Goal: Task Accomplishment & Management: Manage account settings

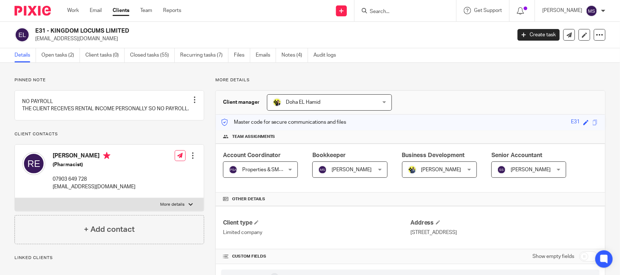
click at [263, 28] on h2 "E31 - KINGDOM LOCUMS LIMITED" at bounding box center [223, 31] width 377 height 8
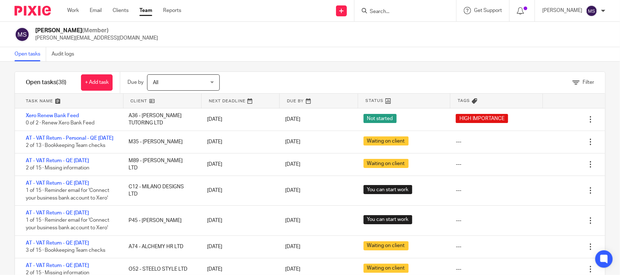
scroll to position [194, 0]
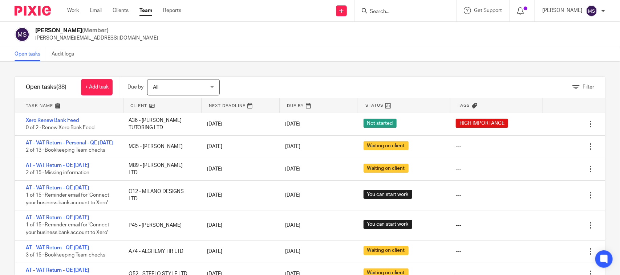
click at [364, 48] on div "Open tasks Audit logs" at bounding box center [310, 54] width 620 height 15
click at [311, 70] on div "Filter tasks Only show tasks matching all of these conditions 1 Client name Is …" at bounding box center [310, 169] width 620 height 214
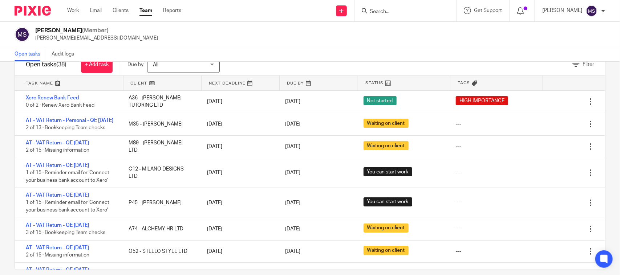
scroll to position [32, 0]
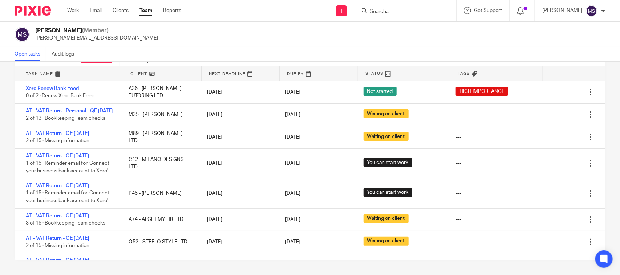
drag, startPoint x: 318, startPoint y: 47, endPoint x: 310, endPoint y: 56, distance: 11.6
click at [318, 47] on div "Open tasks Audit logs" at bounding box center [310, 54] width 620 height 15
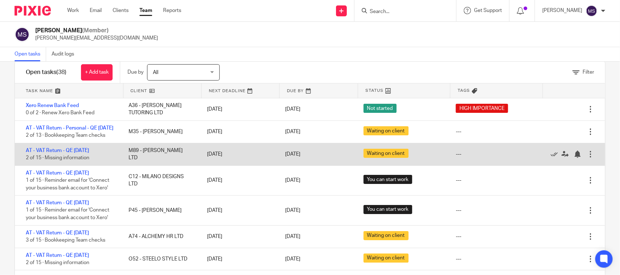
scroll to position [0, 0]
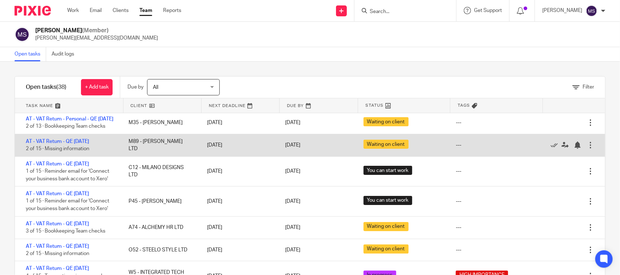
scroll to position [45, 0]
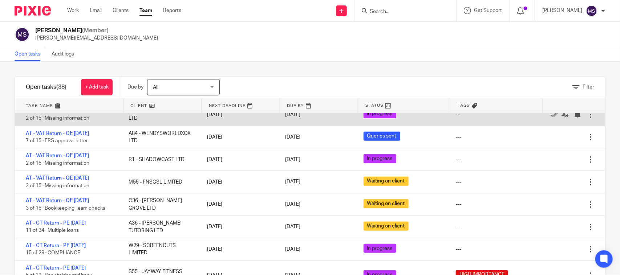
scroll to position [273, 0]
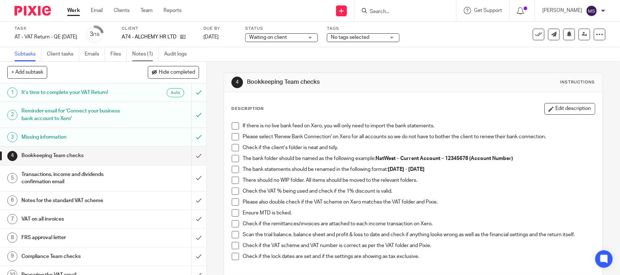
click at [145, 56] on link "Notes (1)" at bounding box center [145, 54] width 27 height 14
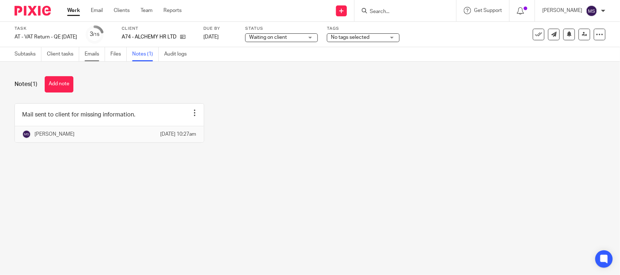
click at [91, 54] on link "Emails" at bounding box center [95, 54] width 20 height 14
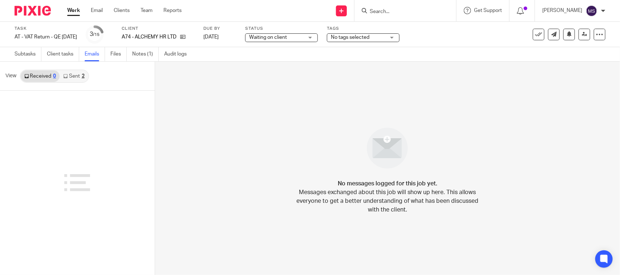
click at [68, 77] on link "Sent 2" at bounding box center [74, 76] width 28 height 12
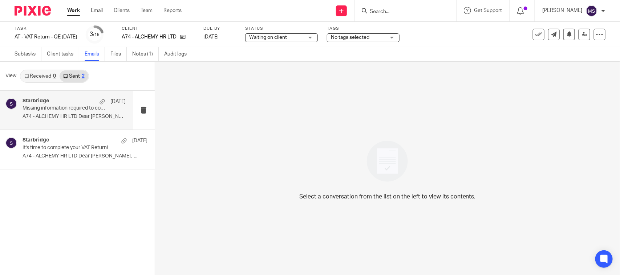
click at [41, 106] on p "Missing information required to complete your VAT Return" at bounding box center [64, 108] width 82 height 6
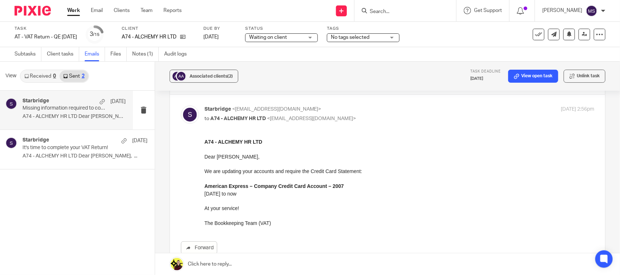
scroll to position [45, 0]
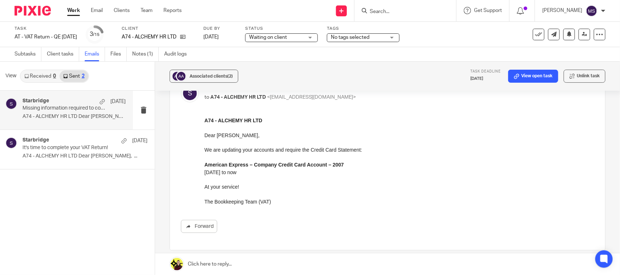
click at [204, 159] on html "A74 - ALCHEMY HR LTD Dear Oyinlola, We are updating your accounts and require t…" at bounding box center [399, 161] width 390 height 89
click at [201, 166] on div "Forward" at bounding box center [388, 175] width 414 height 116
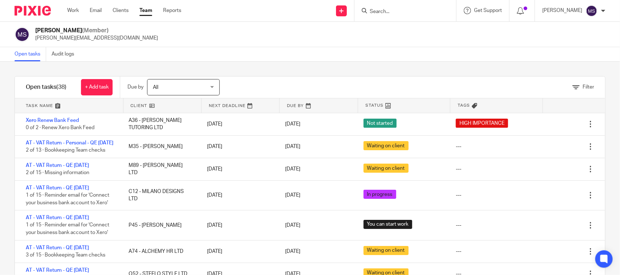
click at [331, 57] on div "Open tasks Audit logs" at bounding box center [310, 54] width 620 height 15
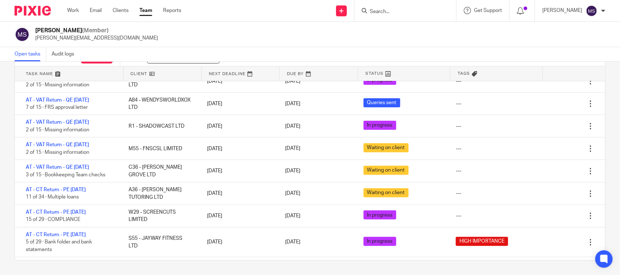
scroll to position [273, 0]
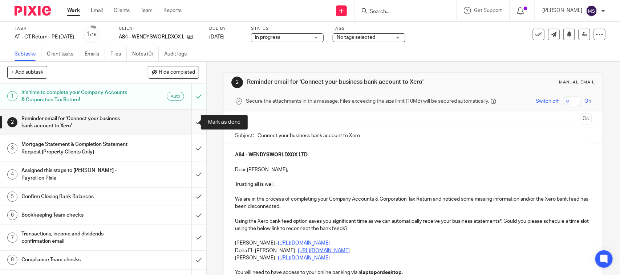
click at [186, 122] on input "submit" at bounding box center [103, 123] width 206 height 26
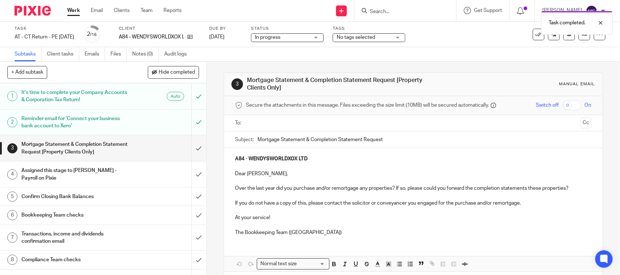
scroll to position [33, 0]
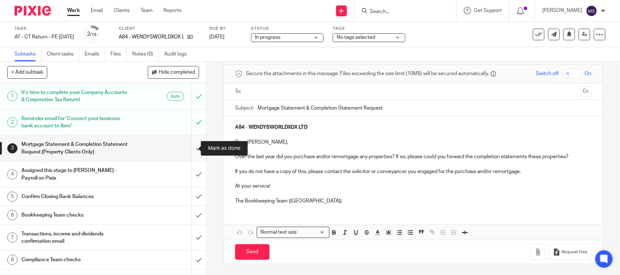
click at [189, 151] on input "submit" at bounding box center [103, 149] width 206 height 26
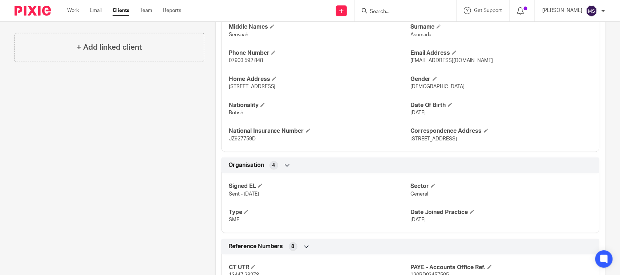
scroll to position [297, 0]
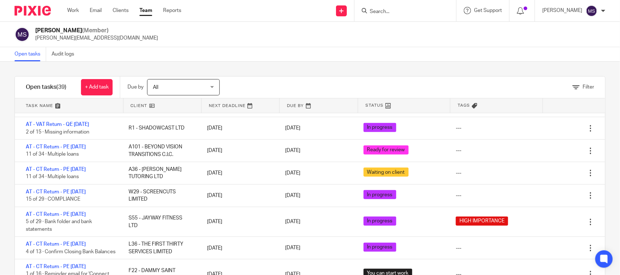
scroll to position [318, 0]
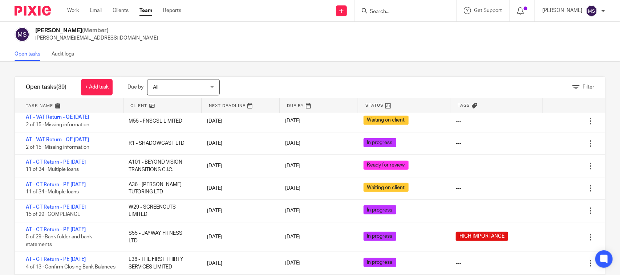
click at [383, 15] on input "Search" at bounding box center [401, 12] width 65 height 7
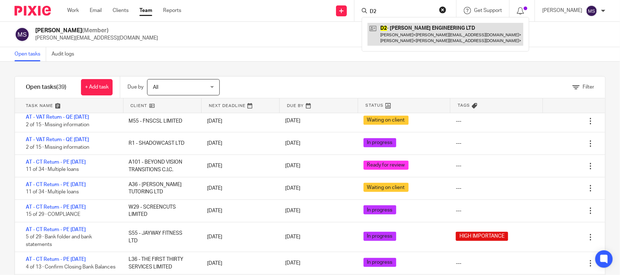
type input "D2"
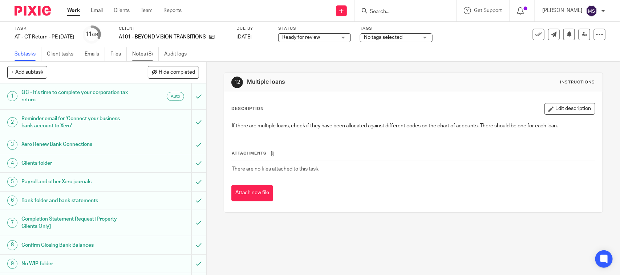
click at [146, 53] on link "Notes (8)" at bounding box center [145, 54] width 27 height 14
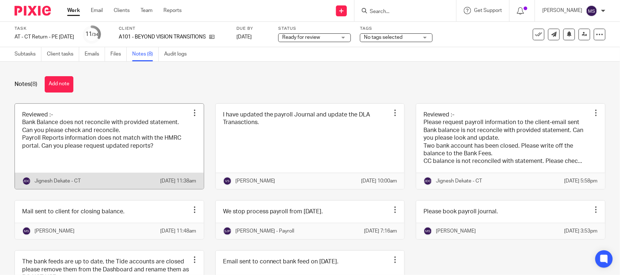
click at [85, 148] on link at bounding box center [109, 146] width 189 height 85
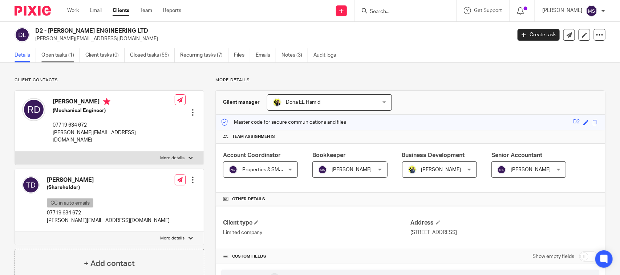
click at [62, 53] on link "Open tasks (1)" at bounding box center [60, 55] width 39 height 14
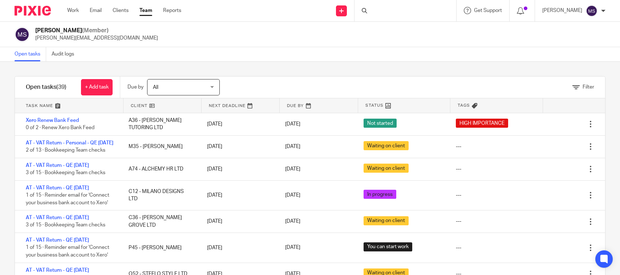
click at [278, 53] on div "Open tasks Audit logs" at bounding box center [310, 54] width 620 height 15
click at [286, 52] on div "Open tasks Audit logs" at bounding box center [310, 54] width 620 height 15
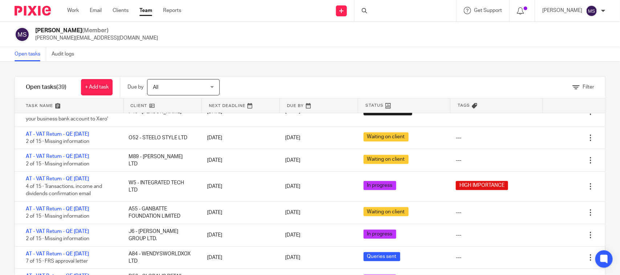
scroll to position [182, 0]
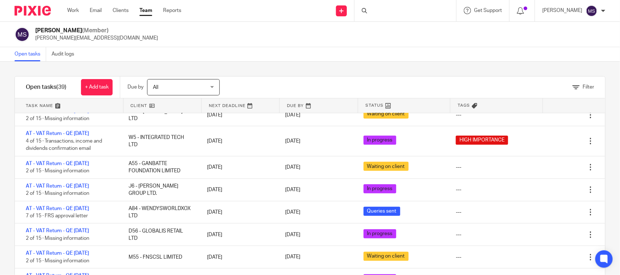
click at [358, 37] on div "Manasvi Shah (Member) manasvi@confiancebizsol.in" at bounding box center [310, 34] width 591 height 15
click at [455, 64] on div "Filter tasks Only show tasks matching all of these conditions 1 Client name Is …" at bounding box center [310, 169] width 620 height 214
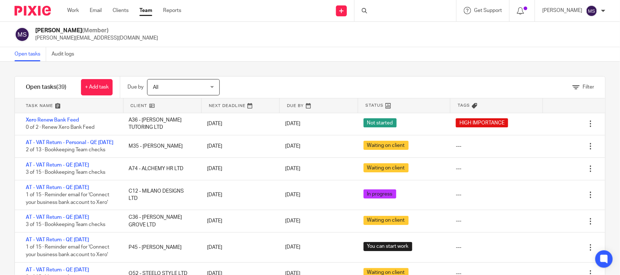
scroll to position [0, 0]
click at [289, 50] on div "Open tasks Audit logs" at bounding box center [310, 54] width 620 height 15
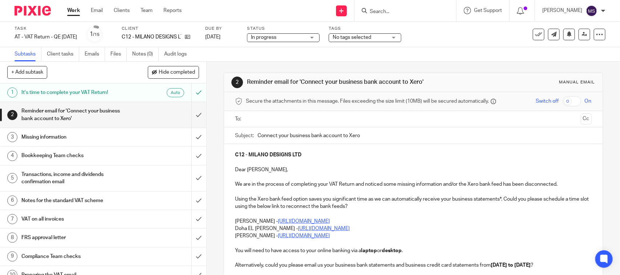
click at [301, 57] on div "Subtasks Client tasks Emails Files Notes (0) Audit logs" at bounding box center [310, 54] width 620 height 15
click at [410, 56] on div "Subtasks Client tasks Emails Files Notes (0) Audit logs" at bounding box center [310, 54] width 620 height 15
click at [412, 55] on div "Subtasks Client tasks Emails Files Notes (0) Audit logs" at bounding box center [310, 54] width 620 height 15
click at [424, 55] on div "Subtasks Client tasks Emails Files Notes (0) Audit logs" at bounding box center [310, 54] width 620 height 15
click at [460, 59] on div "Subtasks Client tasks Emails Files Notes (0) Audit logs" at bounding box center [310, 54] width 620 height 15
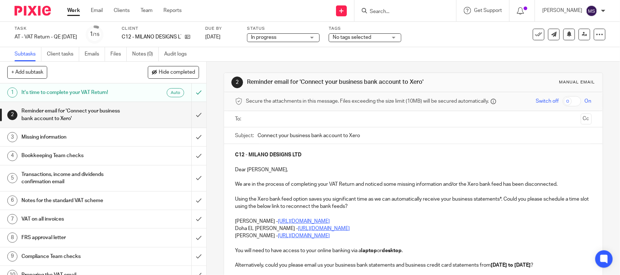
click at [473, 44] on div "Task AT - VAT Return - QE [DATE] Save AT - VAT Return - QE [DATE] 1 /15 Client …" at bounding box center [310, 34] width 620 height 25
click at [452, 51] on div "Subtasks Client tasks Emails Files Notes (0) Audit logs" at bounding box center [310, 54] width 620 height 15
click at [373, 56] on div "Subtasks Client tasks Emails Files Notes (0) Audit logs" at bounding box center [310, 54] width 620 height 15
click at [455, 41] on div "Task AT - VAT Return - QE [DATE] Save AT - VAT Return - QE [DATE] 1 /15 Client …" at bounding box center [261, 34] width 493 height 17
click at [456, 44] on div "Task AT - VAT Return - QE [DATE] Save AT - VAT Return - QE [DATE] 1 /15 Client …" at bounding box center [310, 34] width 620 height 25
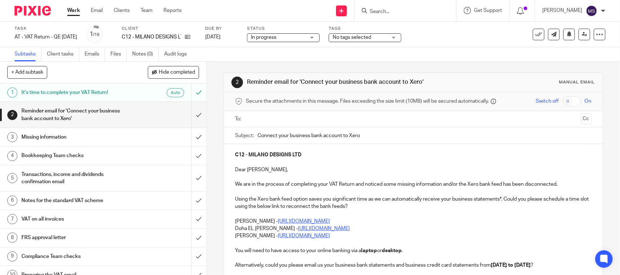
click at [281, 58] on div "Subtasks Client tasks Emails Files Notes (0) Audit logs" at bounding box center [310, 54] width 620 height 15
click at [471, 55] on div "Subtasks Client tasks Emails Files Notes (0) Audit logs" at bounding box center [310, 54] width 620 height 15
click at [469, 68] on div "2 Reminder email for 'Connect your business bank account to Xero' Manual email …" at bounding box center [413, 223] width 379 height 322
click at [423, 62] on div "2 Reminder email for 'Connect your business bank account to Xero' Manual email …" at bounding box center [413, 223] width 379 height 322
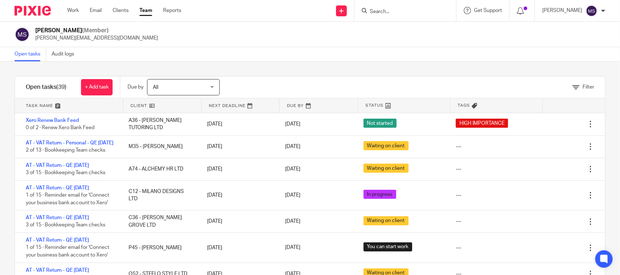
click at [299, 59] on div "Open tasks Audit logs" at bounding box center [310, 54] width 620 height 15
click at [374, 43] on div "Manasvi Shah (Member) manasvi@confiancebizsol.in" at bounding box center [310, 34] width 620 height 25
click at [375, 60] on div "Open tasks Audit logs" at bounding box center [310, 54] width 620 height 15
click at [327, 55] on div "Open tasks Audit logs" at bounding box center [310, 54] width 620 height 15
click at [277, 53] on div "Open tasks Audit logs" at bounding box center [310, 54] width 620 height 15
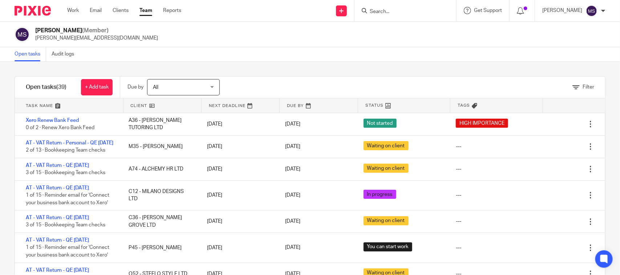
click at [285, 59] on div "Open tasks Audit logs" at bounding box center [310, 54] width 620 height 15
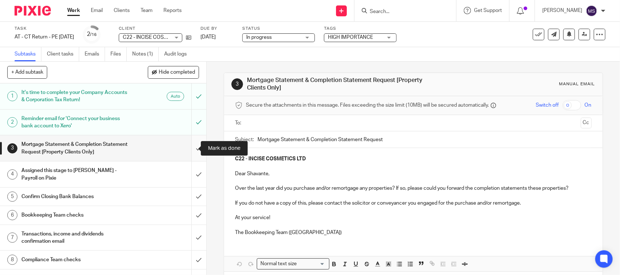
click at [188, 148] on input "submit" at bounding box center [103, 149] width 206 height 26
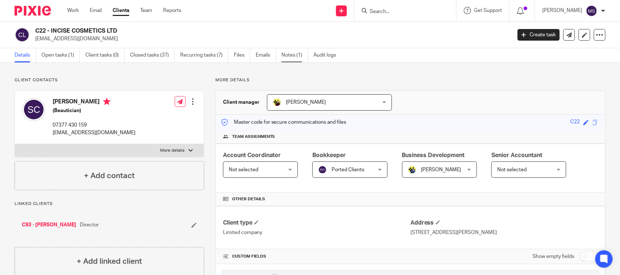
click at [296, 52] on link "Notes (1)" at bounding box center [295, 55] width 27 height 14
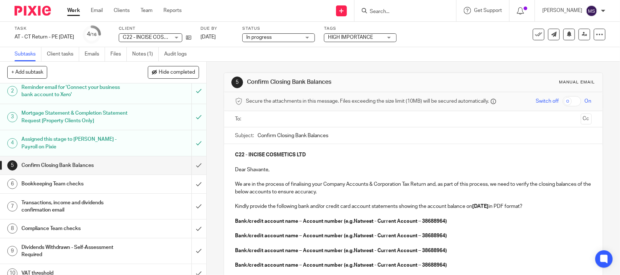
scroll to position [45, 0]
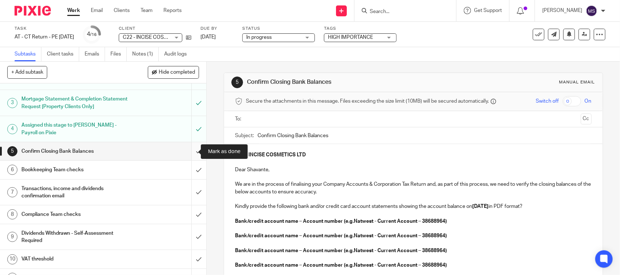
click at [188, 151] on input "submit" at bounding box center [103, 151] width 206 height 18
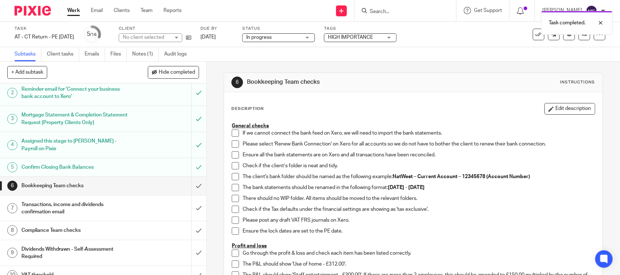
scroll to position [45, 0]
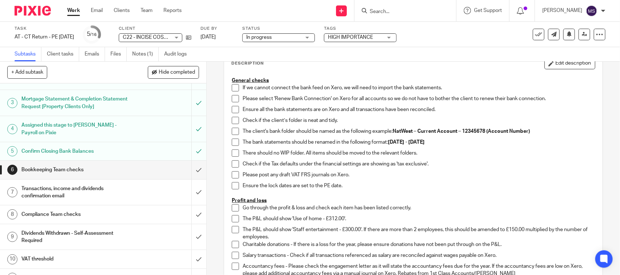
click at [233, 88] on span at bounding box center [235, 87] width 7 height 7
click at [233, 94] on li "If we cannot connect the bank feed on Xero, we will need to import the bank sta…" at bounding box center [413, 89] width 363 height 11
click at [233, 98] on span at bounding box center [235, 98] width 7 height 7
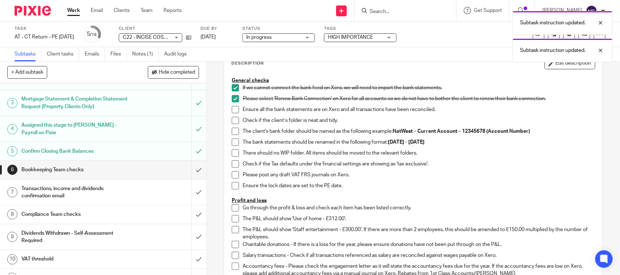
click at [232, 108] on span at bounding box center [235, 109] width 7 height 7
click at [232, 119] on span at bounding box center [235, 120] width 7 height 7
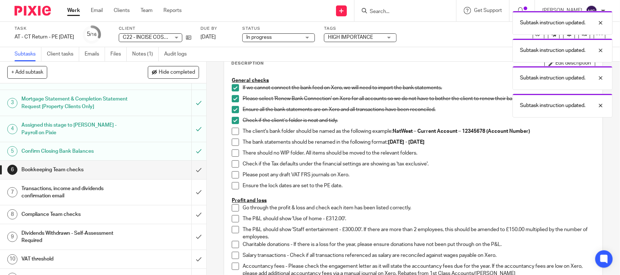
drag, startPoint x: 229, startPoint y: 133, endPoint x: 231, endPoint y: 137, distance: 4.9
click at [229, 133] on div "General checks If we cannot connect the bank feed on Xero, we will need to impo…" at bounding box center [413, 249] width 370 height 352
click at [232, 132] on span at bounding box center [235, 131] width 7 height 7
click at [228, 140] on div "General checks If we cannot connect the bank feed on Xero, we will need to impo…" at bounding box center [413, 249] width 370 height 352
click at [232, 142] on span at bounding box center [235, 142] width 7 height 7
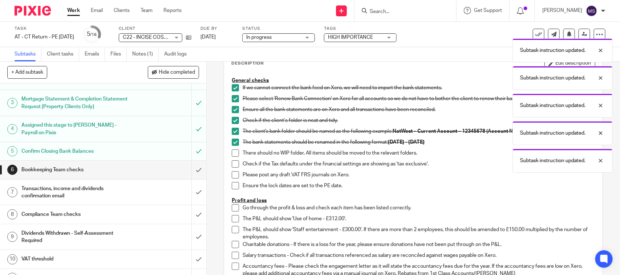
click at [232, 151] on span at bounding box center [235, 153] width 7 height 7
click at [232, 164] on span at bounding box center [235, 164] width 7 height 7
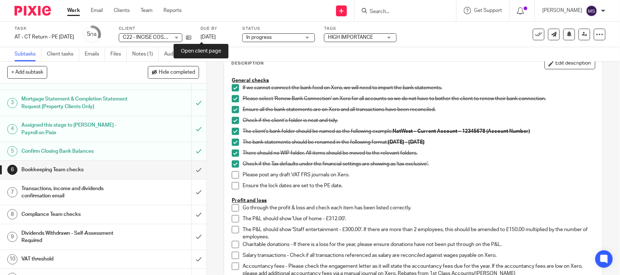
drag, startPoint x: 200, startPoint y: 37, endPoint x: 211, endPoint y: 31, distance: 12.7
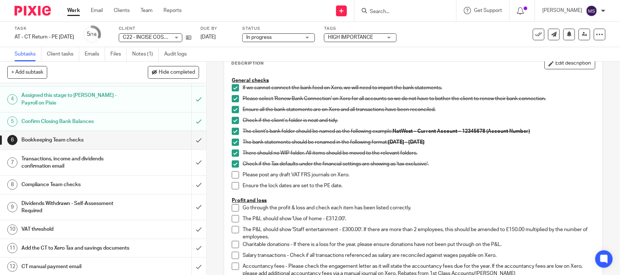
scroll to position [91, 0]
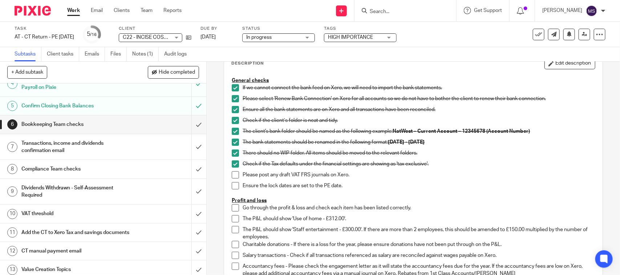
click at [233, 175] on span at bounding box center [235, 175] width 7 height 7
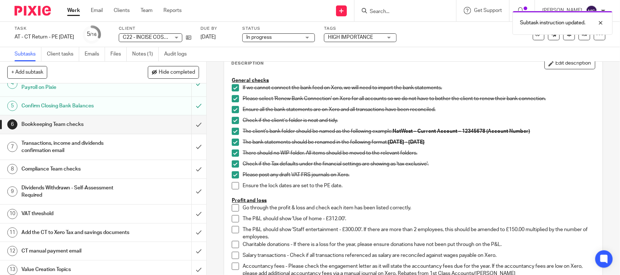
click at [233, 186] on span at bounding box center [235, 185] width 7 height 7
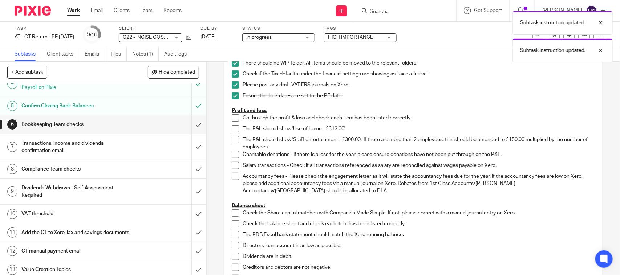
scroll to position [136, 0]
click at [233, 117] on span at bounding box center [235, 117] width 7 height 7
click at [232, 128] on span at bounding box center [235, 128] width 7 height 7
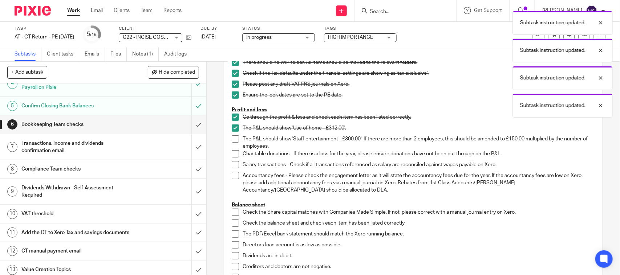
click at [232, 140] on span at bounding box center [235, 139] width 7 height 7
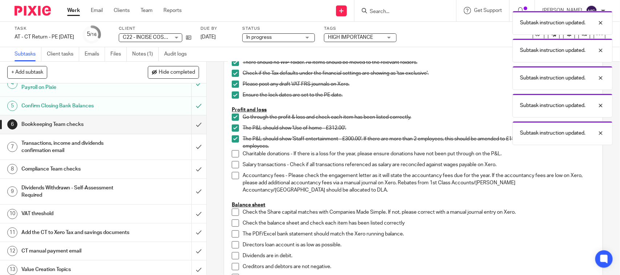
click at [232, 153] on span at bounding box center [235, 153] width 7 height 7
click at [233, 164] on span at bounding box center [235, 164] width 7 height 7
click at [232, 176] on span at bounding box center [235, 175] width 7 height 7
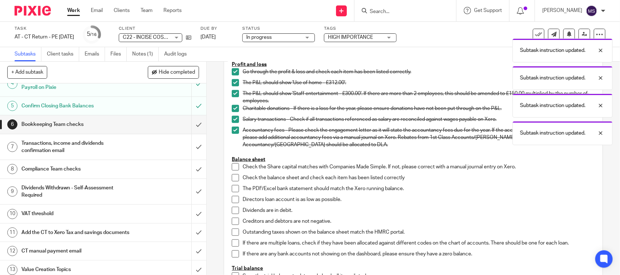
scroll to position [227, 0]
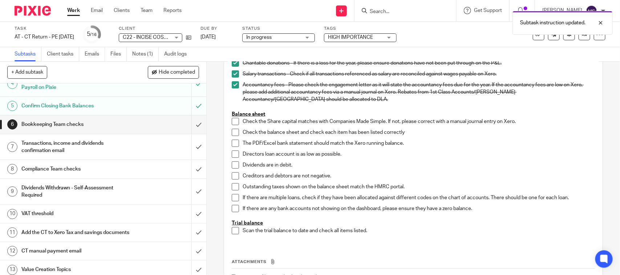
click at [234, 125] on span at bounding box center [235, 121] width 7 height 7
click at [235, 131] on span at bounding box center [235, 132] width 7 height 7
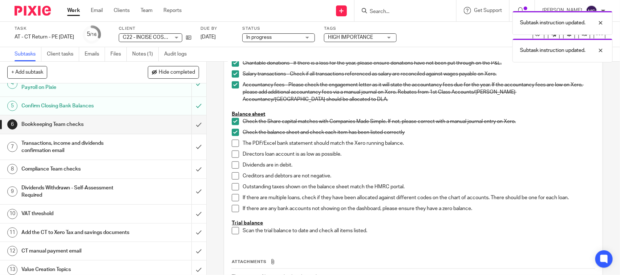
click at [233, 141] on span at bounding box center [235, 143] width 7 height 7
click at [233, 156] on span at bounding box center [235, 154] width 7 height 7
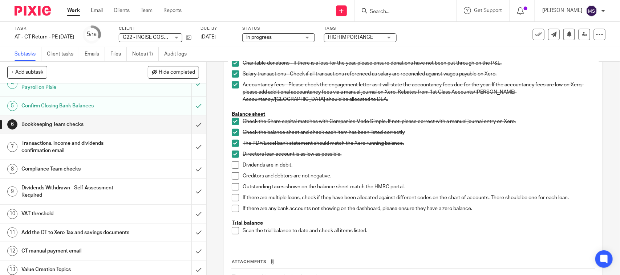
click at [233, 166] on span at bounding box center [235, 165] width 7 height 7
click at [232, 177] on span at bounding box center [235, 176] width 7 height 7
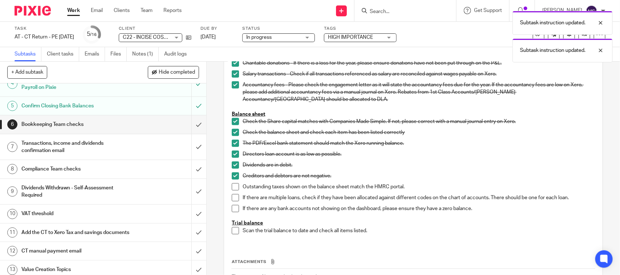
click at [232, 187] on span at bounding box center [235, 186] width 7 height 7
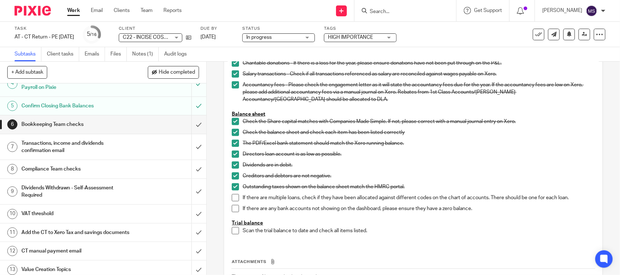
click at [233, 195] on span at bounding box center [235, 197] width 7 height 7
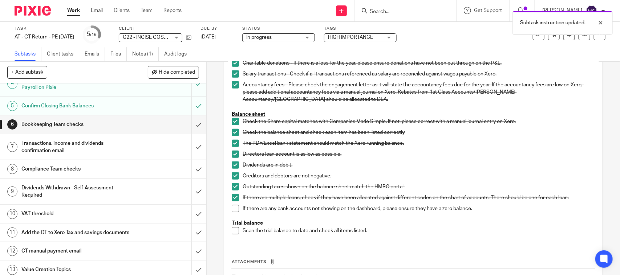
click at [232, 208] on span at bounding box center [235, 208] width 7 height 7
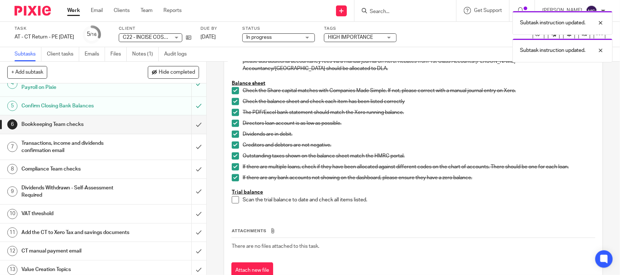
scroll to position [273, 0]
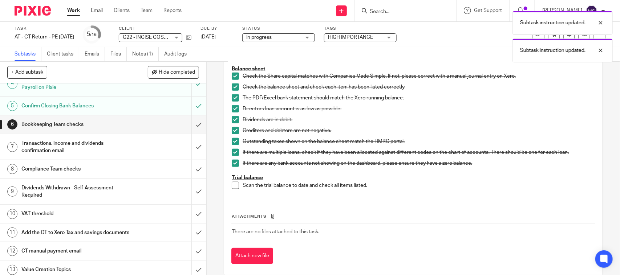
click at [232, 186] on span at bounding box center [235, 185] width 7 height 7
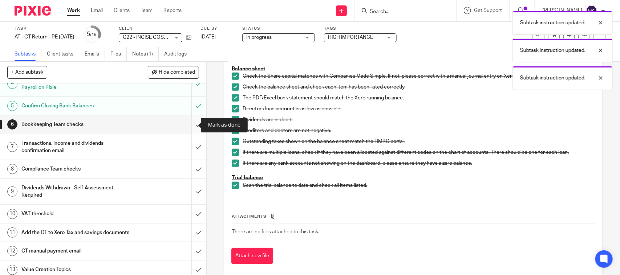
click at [185, 122] on input "submit" at bounding box center [103, 125] width 206 height 18
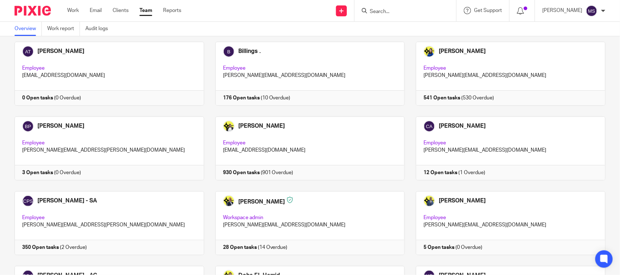
scroll to position [91, 0]
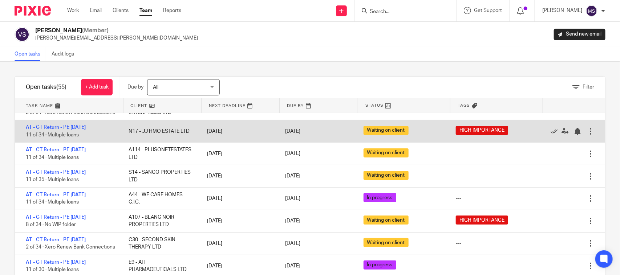
scroll to position [91, 0]
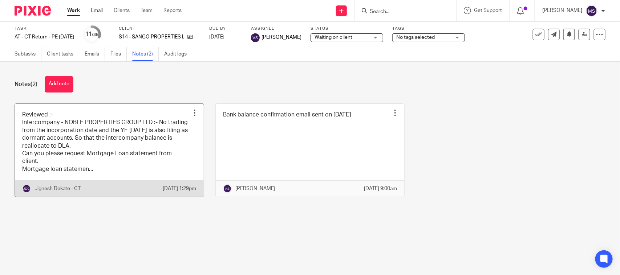
click at [85, 140] on link at bounding box center [109, 150] width 189 height 93
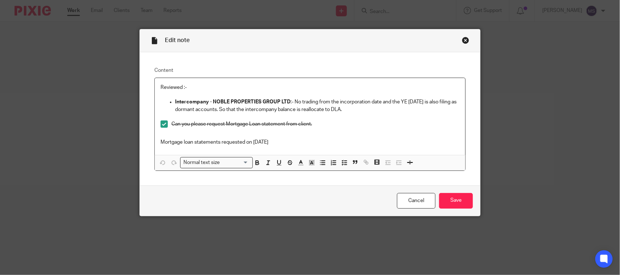
click at [462, 40] on div "Close this dialog window" at bounding box center [465, 40] width 7 height 7
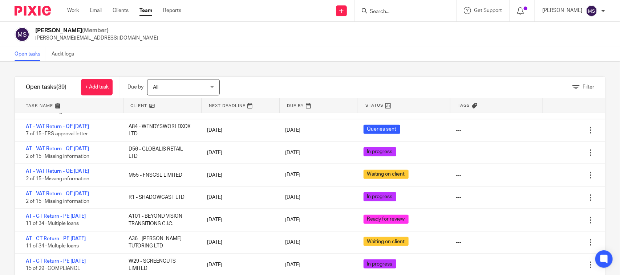
scroll to position [273, 0]
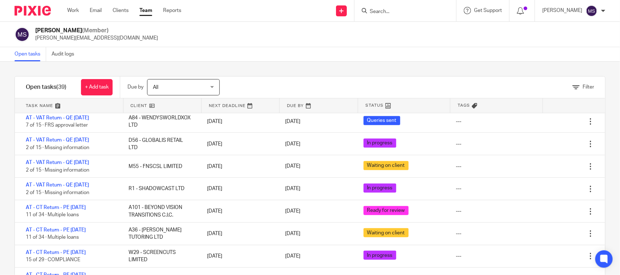
click at [270, 40] on div "Manasvi Shah (Member) manasvi@confiancebizsol.in" at bounding box center [310, 34] width 591 height 15
click at [320, 66] on div "Filter tasks Only show tasks matching all of these conditions 1 Client name Is …" at bounding box center [310, 169] width 620 height 214
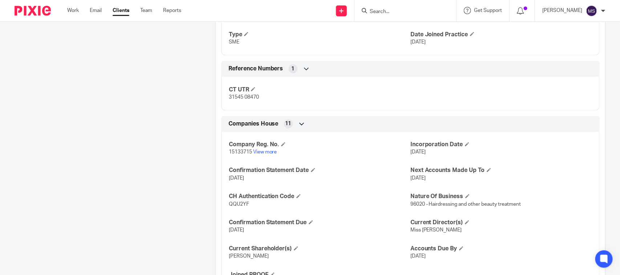
scroll to position [500, 0]
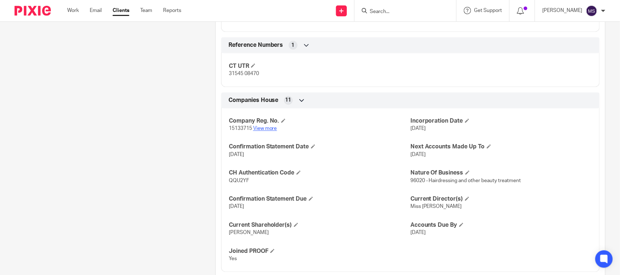
click at [268, 131] on link "View more" at bounding box center [265, 128] width 24 height 5
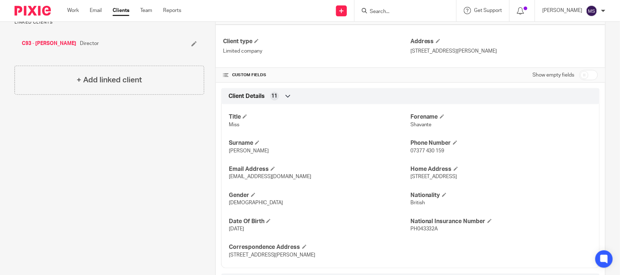
scroll to position [0, 0]
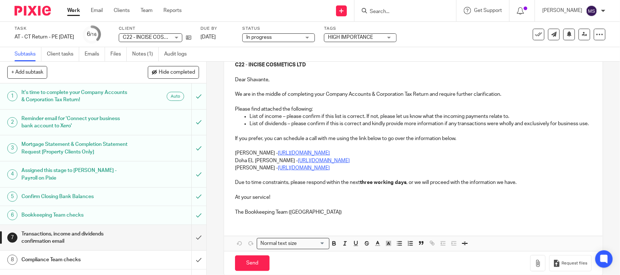
scroll to position [109, 0]
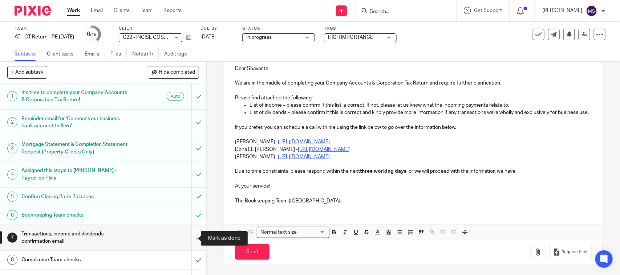
click at [188, 237] on input "submit" at bounding box center [103, 238] width 206 height 26
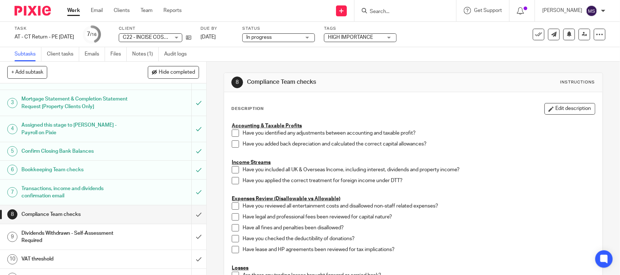
scroll to position [91, 0]
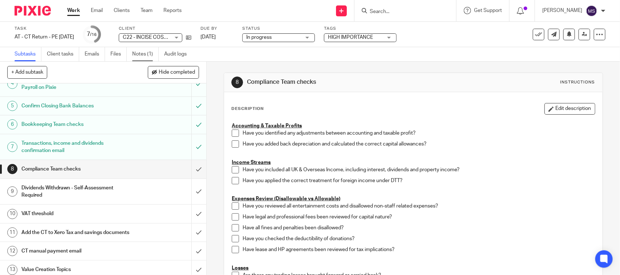
click at [150, 53] on link "Notes (1)" at bounding box center [145, 54] width 27 height 14
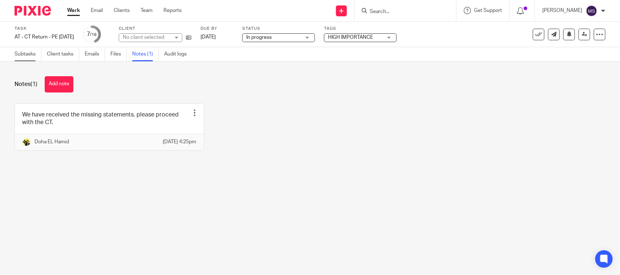
click at [26, 55] on link "Subtasks" at bounding box center [28, 54] width 27 height 14
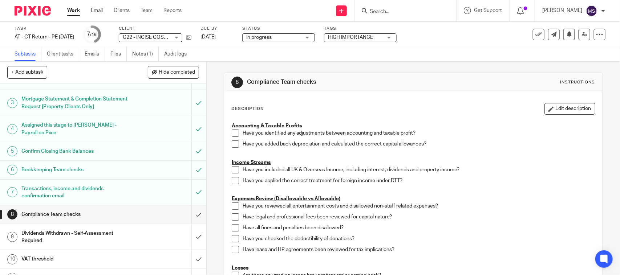
scroll to position [91, 0]
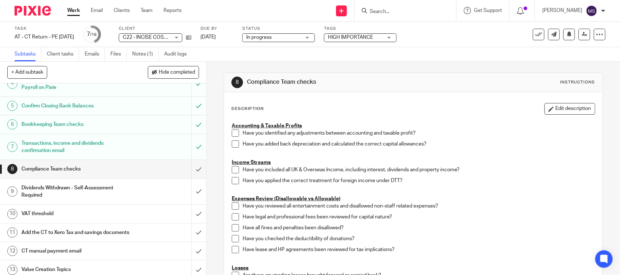
click at [301, 34] on span "In progress" at bounding box center [273, 38] width 55 height 8
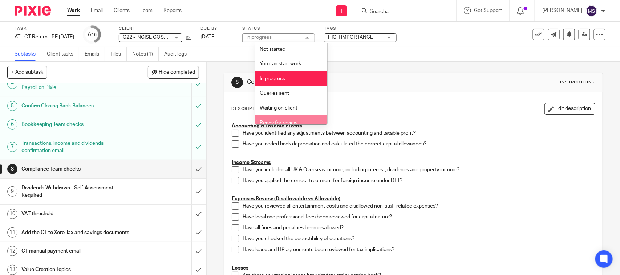
click at [299, 120] on li "Ready for review" at bounding box center [291, 123] width 72 height 15
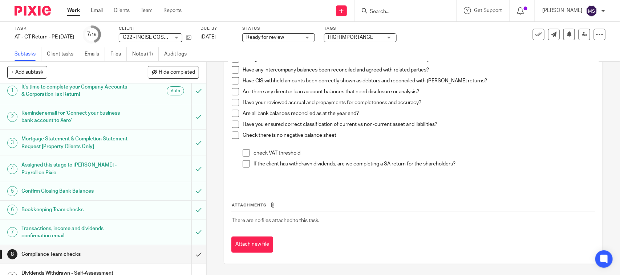
scroll to position [0, 0]
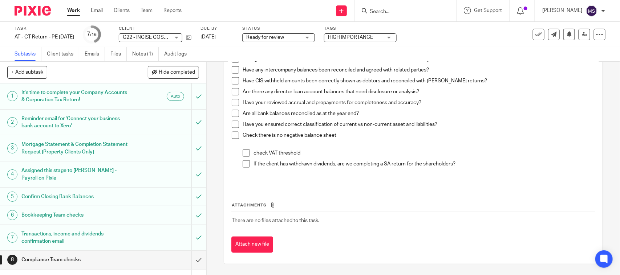
click at [427, 56] on div "Subtasks Client tasks Emails Files Notes (1) Audit logs" at bounding box center [310, 54] width 620 height 15
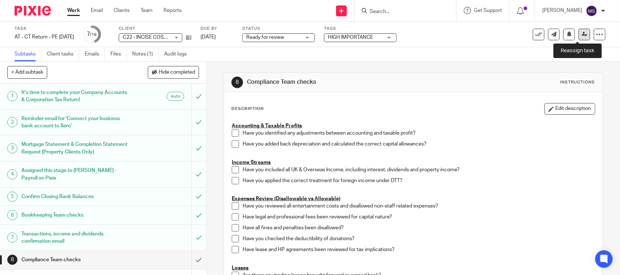
click at [582, 33] on icon at bounding box center [584, 34] width 5 height 5
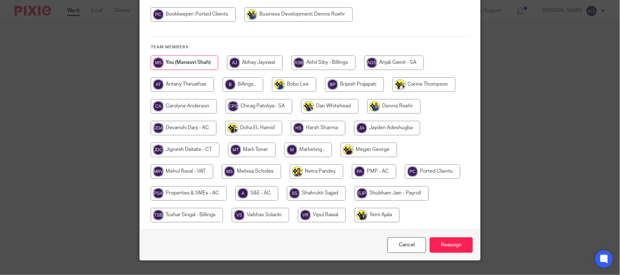
scroll to position [117, 0]
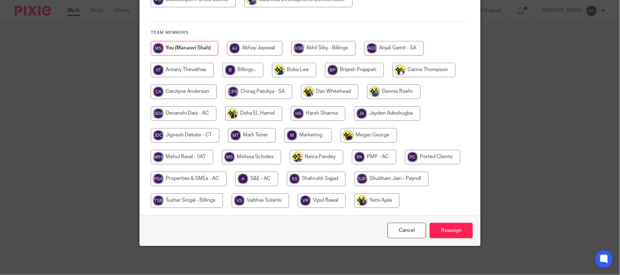
click at [178, 135] on input "radio" at bounding box center [185, 135] width 69 height 15
radio input "true"
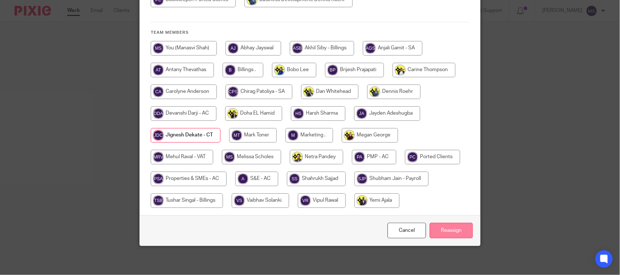
click at [463, 233] on input "Reassign" at bounding box center [451, 231] width 43 height 16
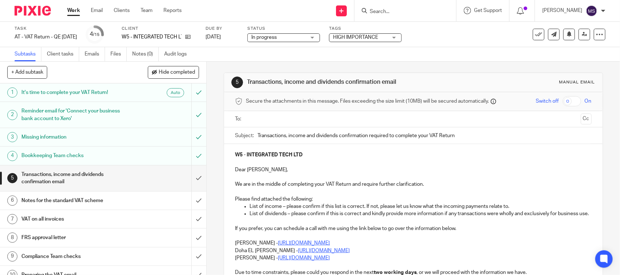
drag, startPoint x: 442, startPoint y: 44, endPoint x: 484, endPoint y: 97, distance: 67.0
click at [442, 44] on div "Task AT - VAT Return - QE [DATE] Save AT - VAT Return - QE [DATE] 4 /15 Client …" at bounding box center [310, 34] width 620 height 25
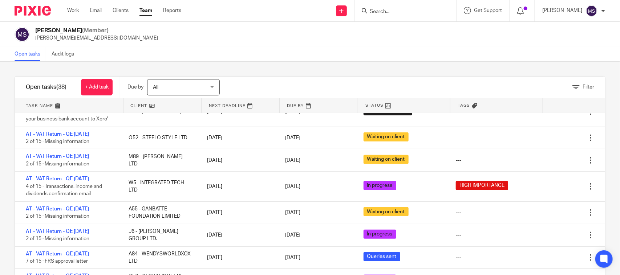
scroll to position [182, 0]
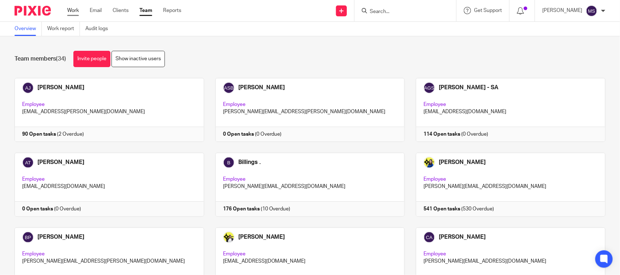
click at [75, 12] on link "Work" at bounding box center [73, 10] width 12 height 7
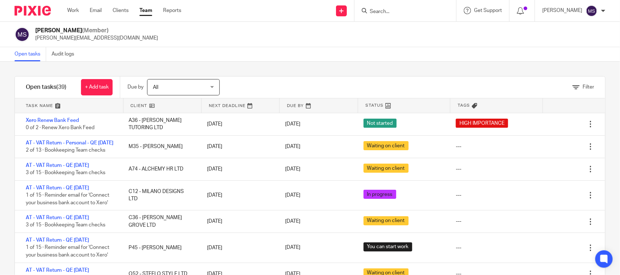
scroll to position [273, 0]
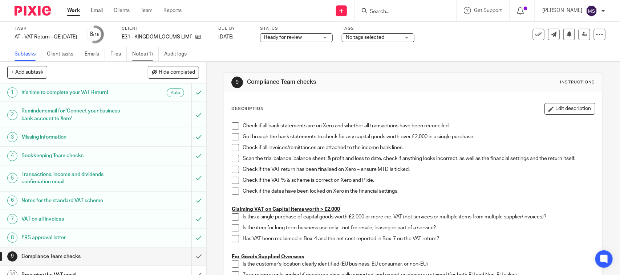
click at [137, 55] on link "Notes (1)" at bounding box center [145, 54] width 27 height 14
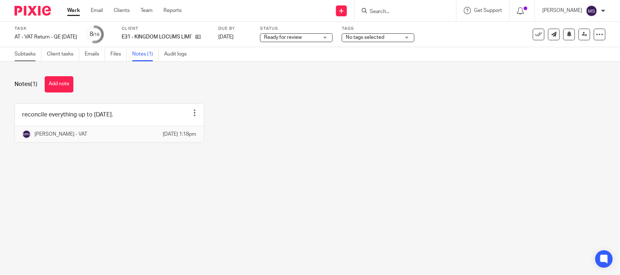
click at [26, 55] on link "Subtasks" at bounding box center [28, 54] width 27 height 14
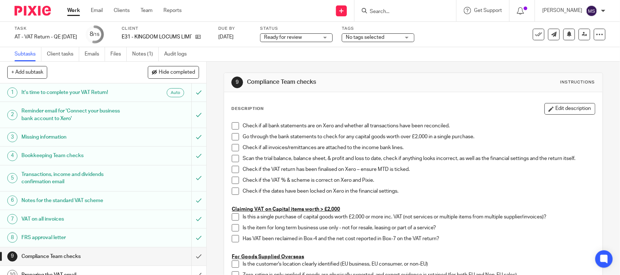
drag, startPoint x: 209, startPoint y: 39, endPoint x: 215, endPoint y: 36, distance: 7.5
drag, startPoint x: 363, startPoint y: 60, endPoint x: 257, endPoint y: 134, distance: 129.9
click at [363, 60] on div "Subtasks Client tasks Emails Files Notes (1) Audit logs" at bounding box center [310, 54] width 620 height 15
